Goal: Information Seeking & Learning: Learn about a topic

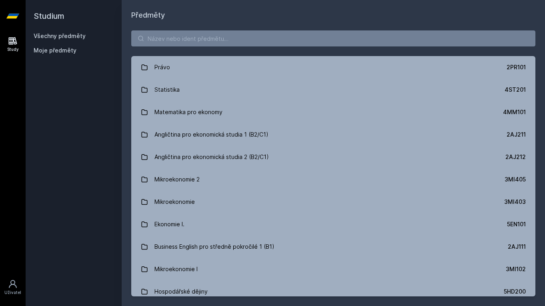
click at [57, 34] on link "Všechny předměty" at bounding box center [60, 35] width 52 height 7
click at [14, 42] on icon at bounding box center [13, 41] width 10 height 10
click at [199, 41] on input "search" at bounding box center [333, 38] width 404 height 16
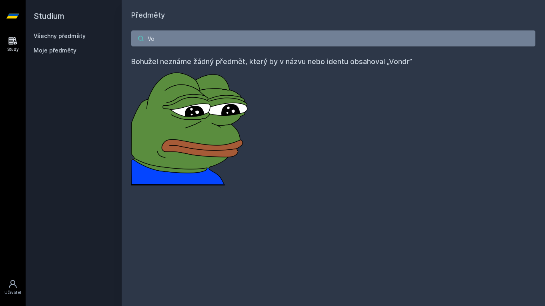
type input "V"
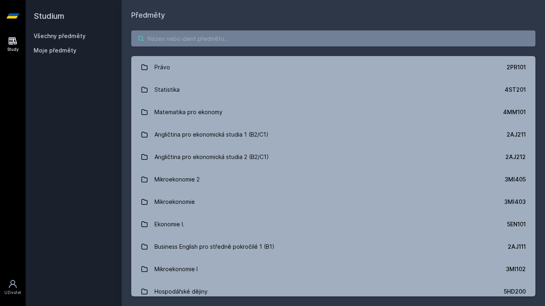
click at [175, 41] on input "search" at bounding box center [333, 38] width 404 height 16
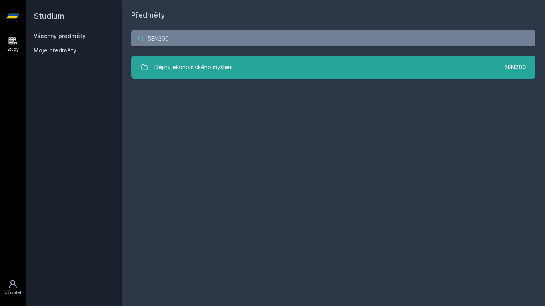
type input "5EN200"
click at [190, 72] on div "Dějiny ekonomického myšlení" at bounding box center [194, 67] width 78 height 16
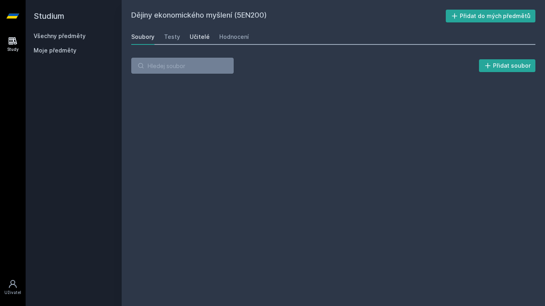
click at [199, 39] on div "Učitelé" at bounding box center [200, 37] width 20 height 8
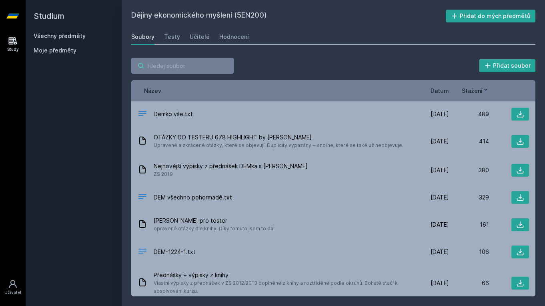
click at [169, 64] on input "search" at bounding box center [182, 66] width 103 height 16
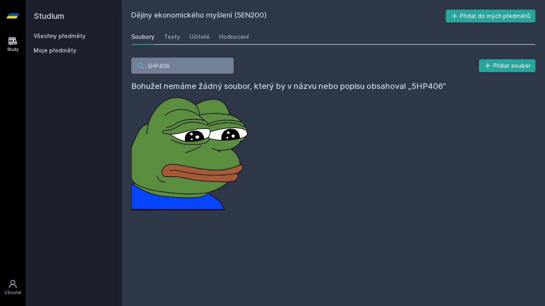
type input "5HP406"
click at [63, 40] on div "Všechny předměty Moje předměty" at bounding box center [74, 45] width 80 height 26
click at [63, 39] on link "Všechny předměty" at bounding box center [60, 35] width 52 height 7
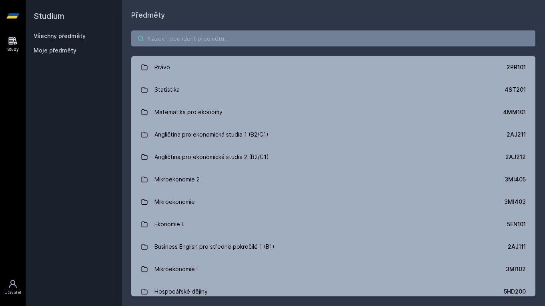
click at [220, 34] on input "search" at bounding box center [333, 38] width 404 height 16
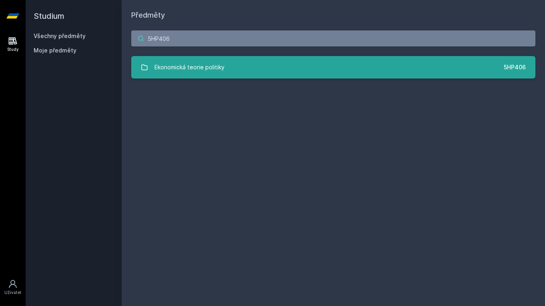
type input "5HP406"
click at [225, 77] on link "Ekonomická teorie politiky 5HP406" at bounding box center [333, 67] width 404 height 22
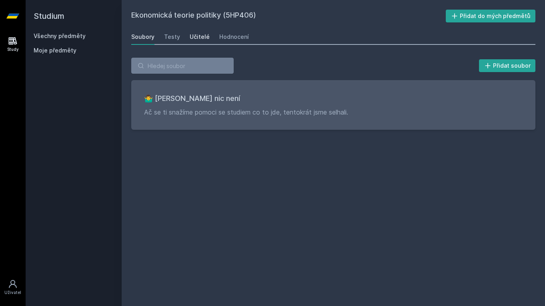
click at [197, 31] on link "Učitelé" at bounding box center [200, 37] width 20 height 16
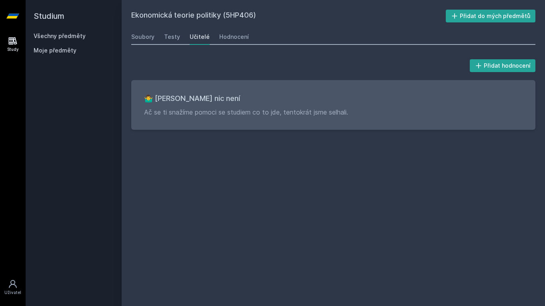
click at [198, 39] on div "Učitelé" at bounding box center [200, 37] width 20 height 8
